Goal: Find specific page/section: Find specific page/section

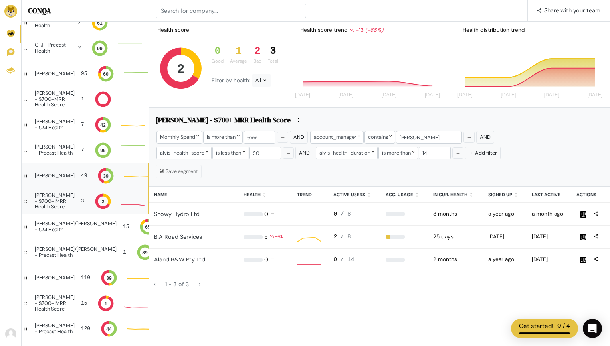
click at [55, 174] on div "[PERSON_NAME]" at bounding box center [55, 176] width 40 height 6
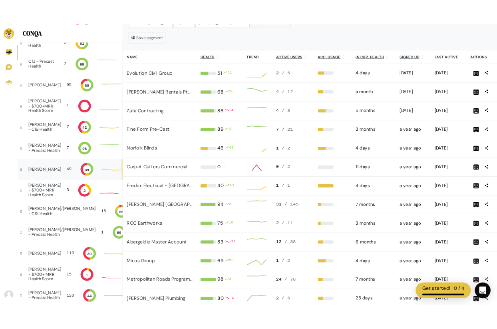
scroll to position [4, 18]
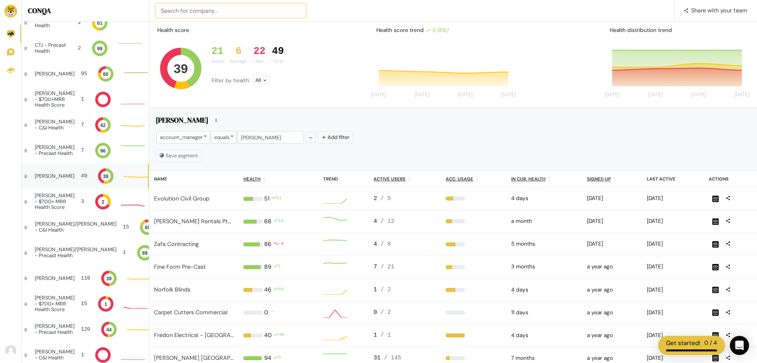
click at [239, 12] on input at bounding box center [231, 11] width 150 height 14
type input "Scentre"
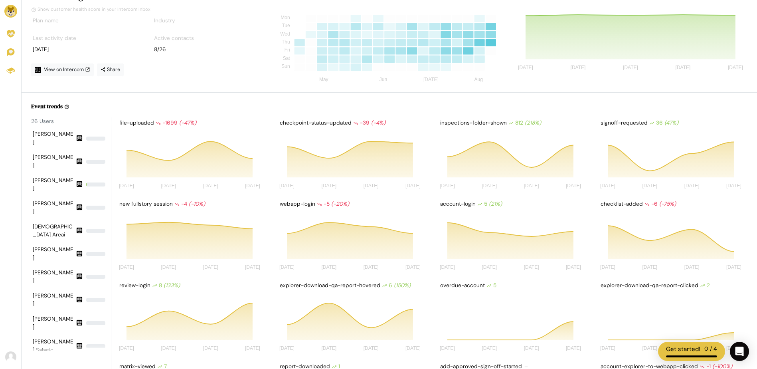
click at [11, 156] on div at bounding box center [10, 215] width 21 height 271
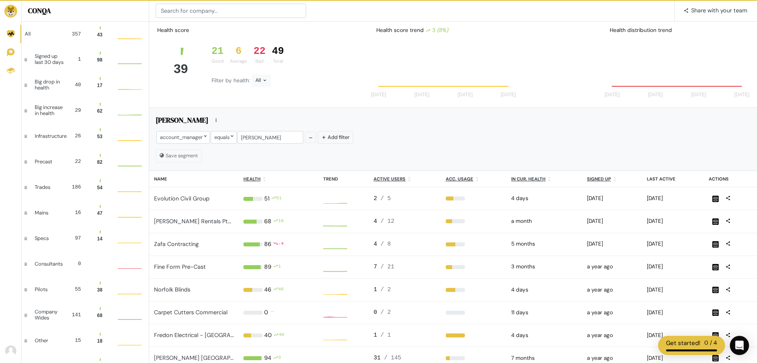
scroll to position [16, 18]
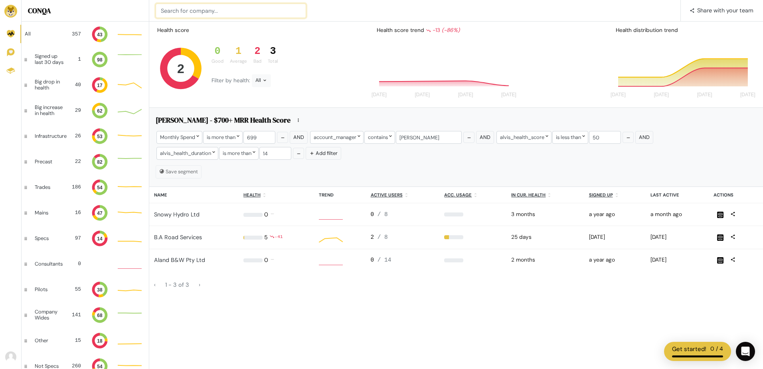
click at [222, 15] on input at bounding box center [231, 11] width 150 height 14
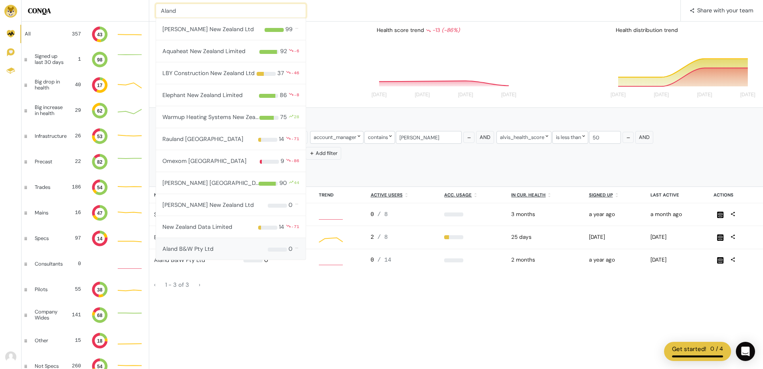
type input "Aland"
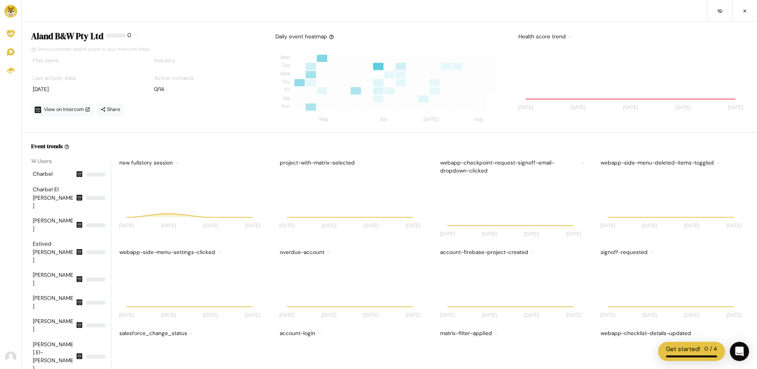
click at [232, 95] on div "Active contacts 0/14" at bounding box center [206, 84] width 109 height 26
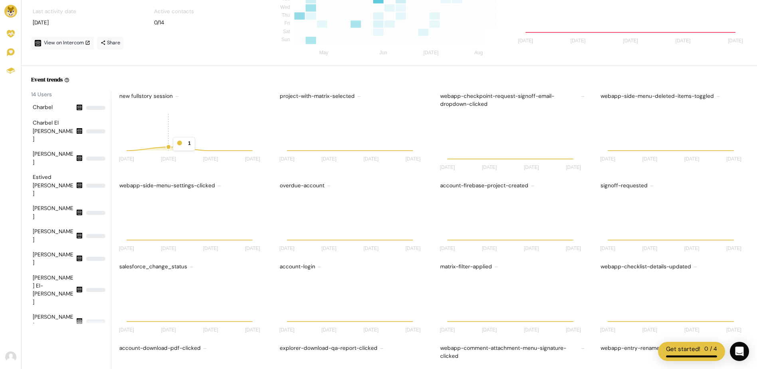
click at [173, 138] on icon "[DATE] [DATE] [DATE] [DATE] [DATE] [DATE] 4 Aug [DATE]" at bounding box center [191, 134] width 147 height 64
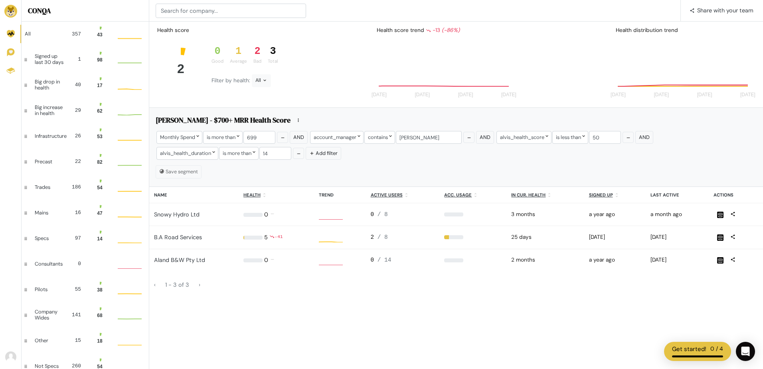
scroll to position [16, 18]
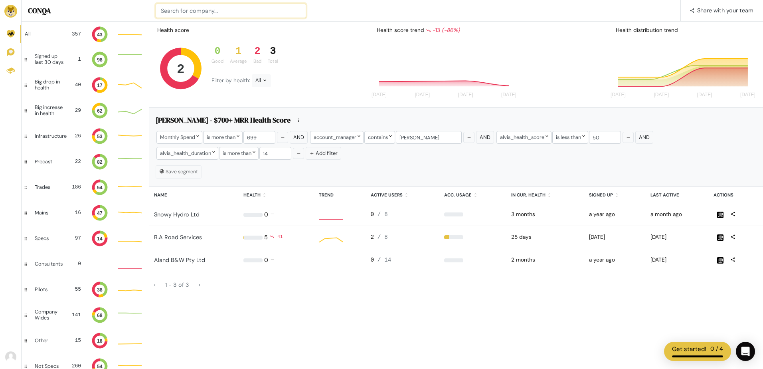
click at [239, 17] on input at bounding box center [231, 11] width 150 height 14
type input "[PERSON_NAME]"
click at [51, 35] on div "All" at bounding box center [43, 34] width 37 height 6
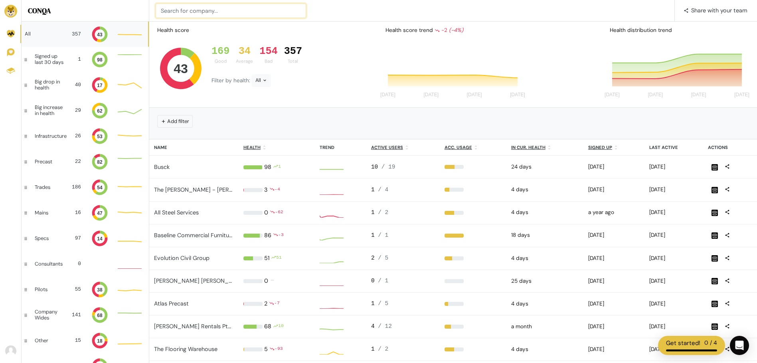
click at [272, 10] on input at bounding box center [231, 11] width 150 height 14
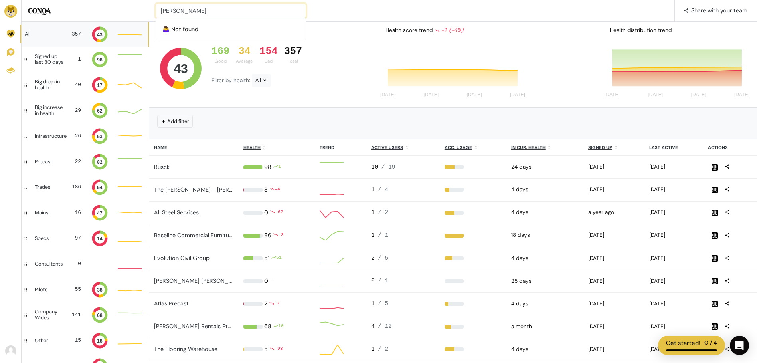
type input "[PERSON_NAME]"
click at [348, 18] on div "🤷‍♀️ Not found 📢 What's new 1 Share with your team" at bounding box center [453, 11] width 608 height 22
click at [214, 12] on input at bounding box center [231, 11] width 150 height 14
type input "[PERSON_NAME]"
